Goal: Obtain resource: Download file/media

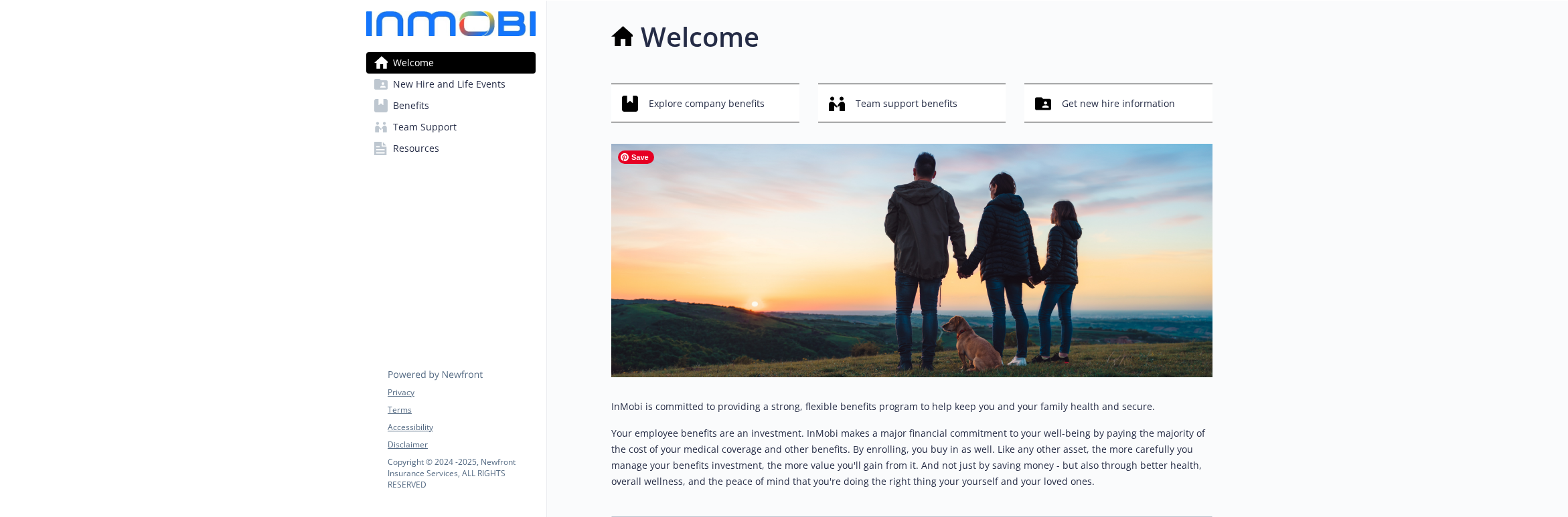
scroll to position [97, 0]
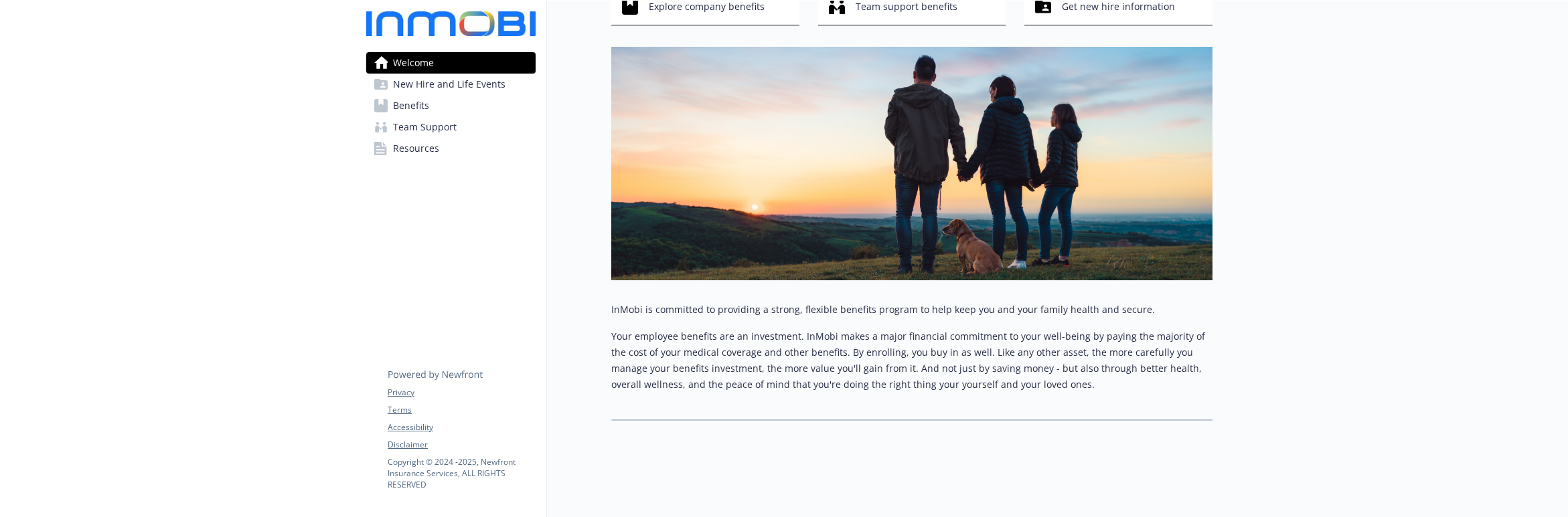
click at [418, 103] on span "Benefits" at bounding box center [411, 105] width 36 height 21
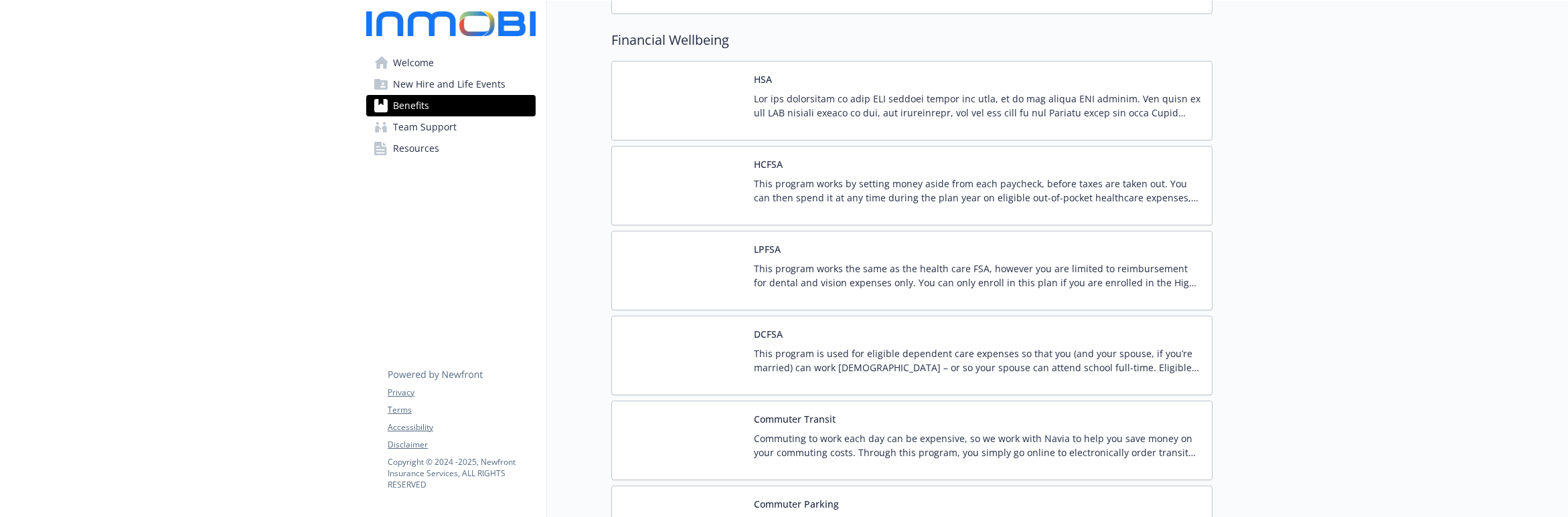
scroll to position [1544, 0]
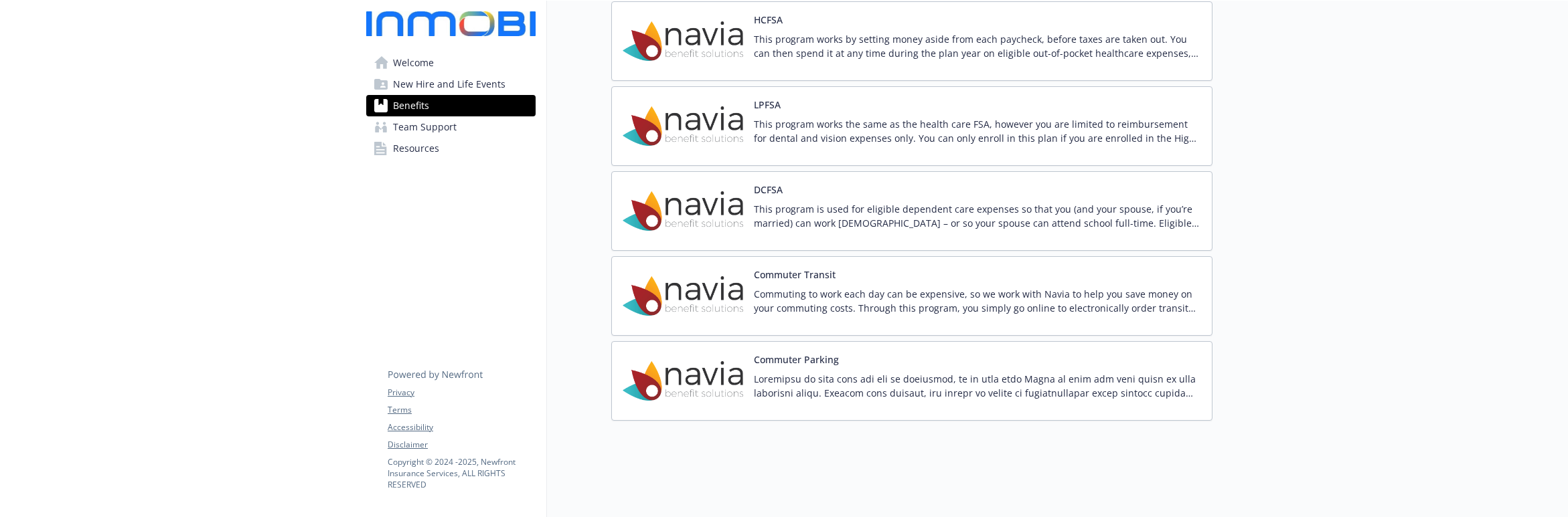
click at [446, 86] on span "New Hire and Life Events" at bounding box center [449, 84] width 113 height 21
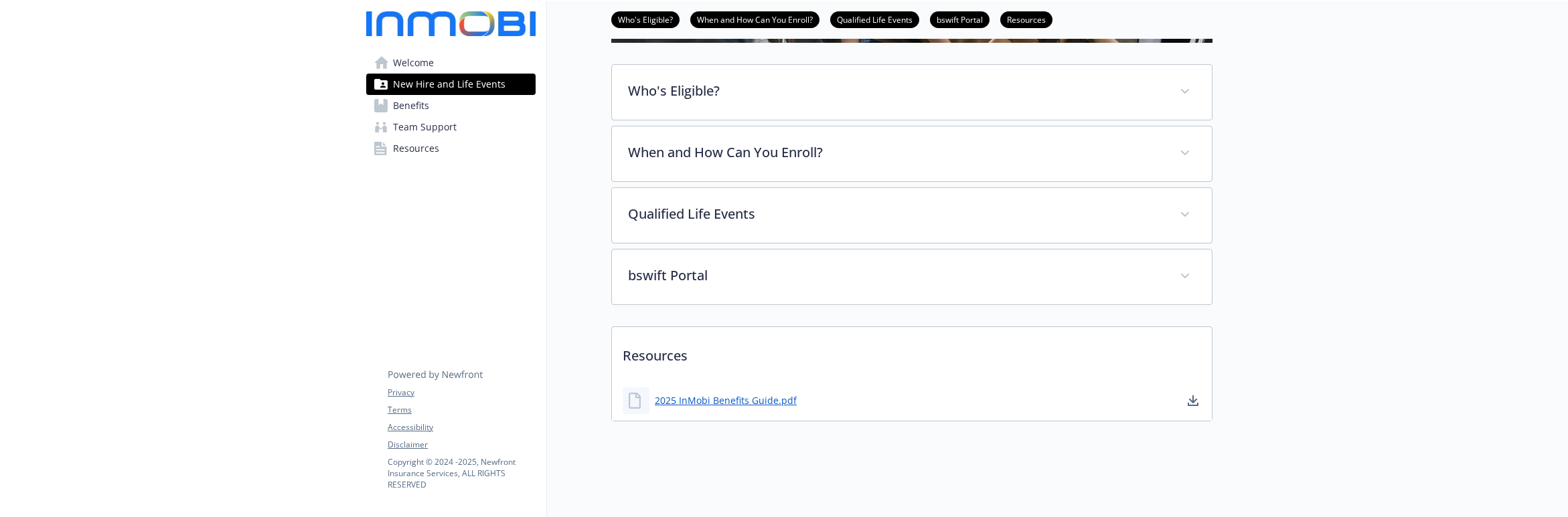
click at [425, 125] on span "Team Support" at bounding box center [425, 127] width 64 height 21
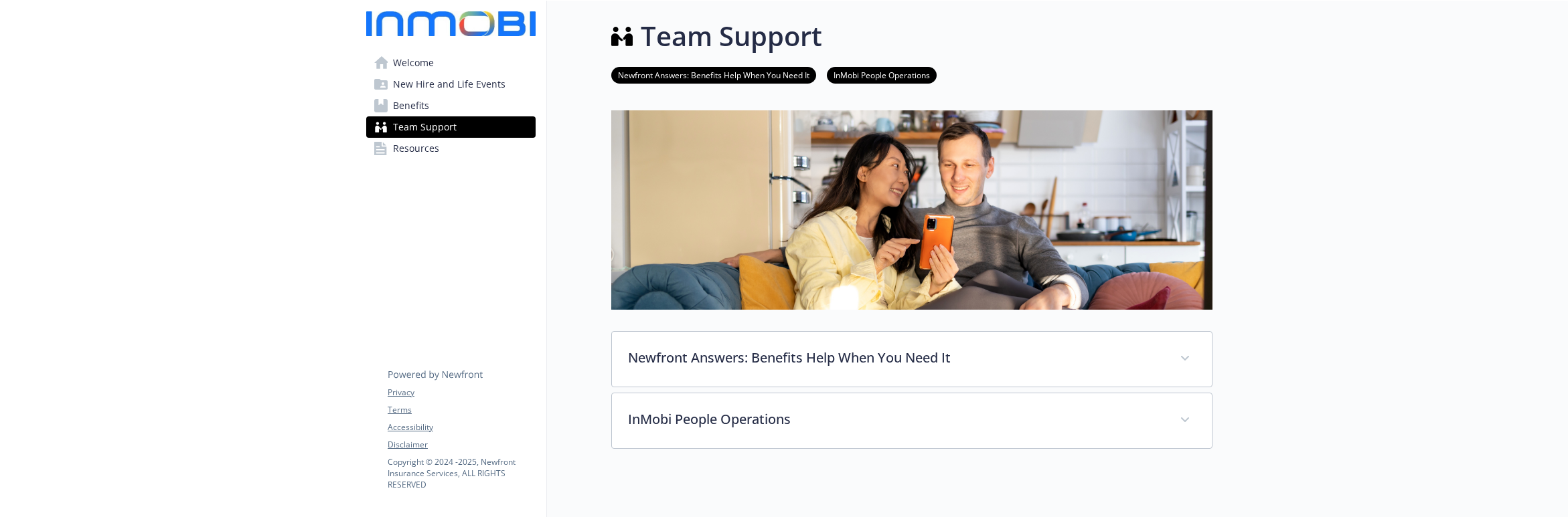
scroll to position [196, 0]
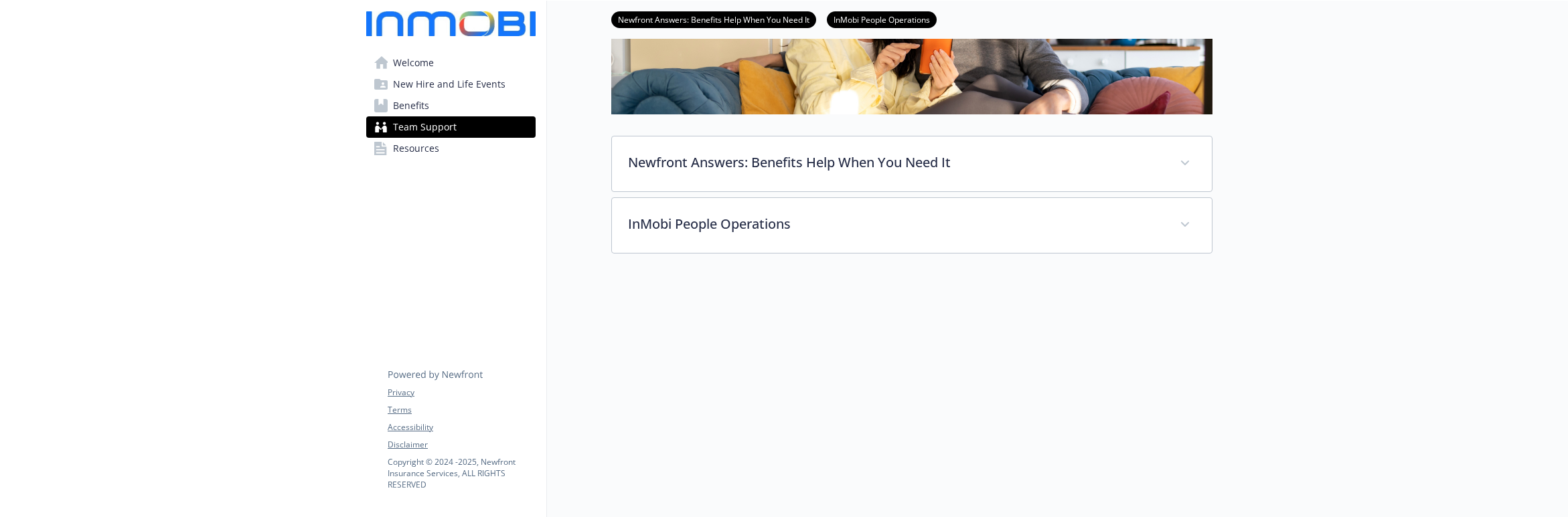
click at [418, 150] on span "Resources" at bounding box center [416, 149] width 46 height 21
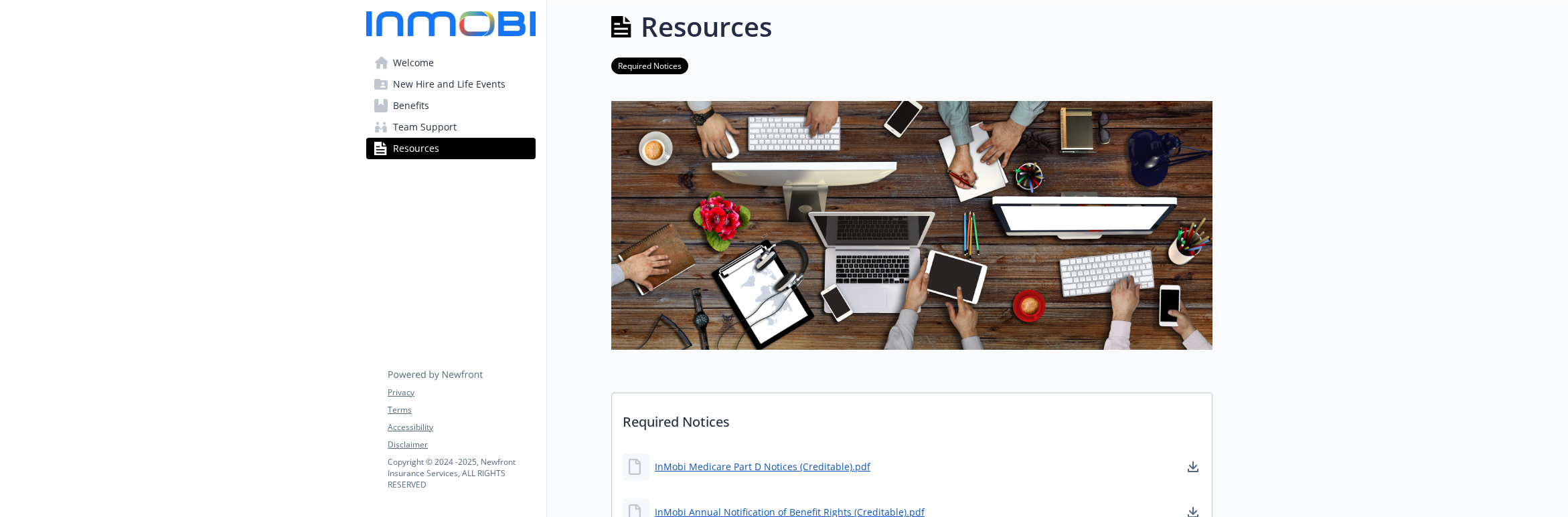
scroll to position [196, 0]
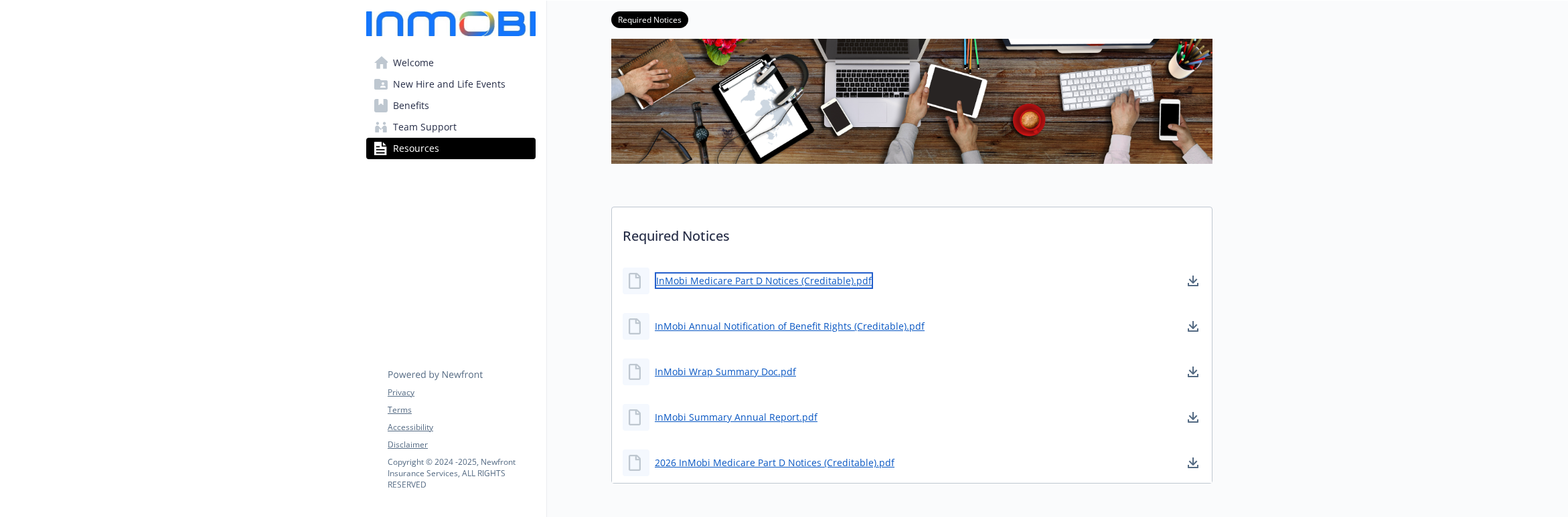
click at [717, 280] on link "InMobi Medicare Part D Notices (Creditable).pdf" at bounding box center [764, 281] width 218 height 17
